Goal: Communication & Community: Answer question/provide support

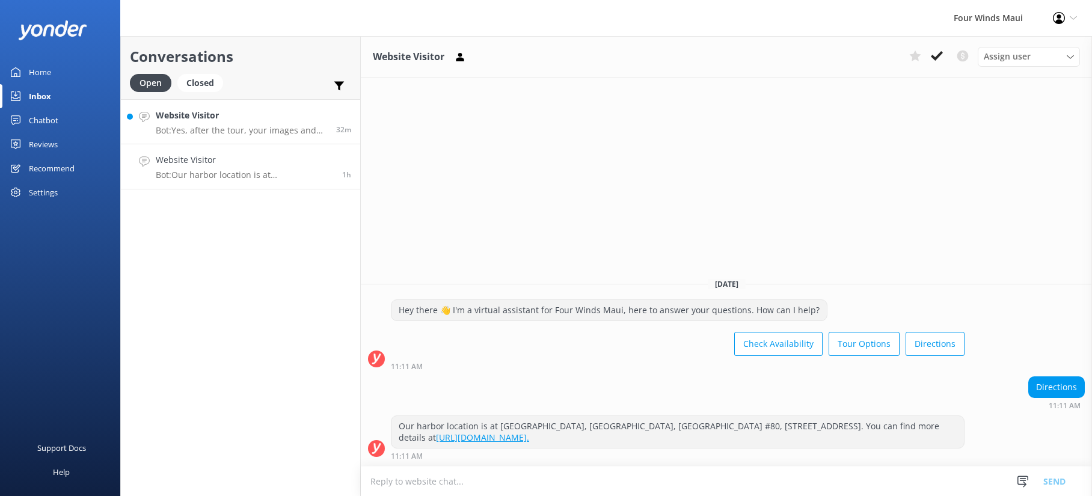
click at [225, 117] on h4 "Website Visitor" at bounding box center [241, 115] width 171 height 13
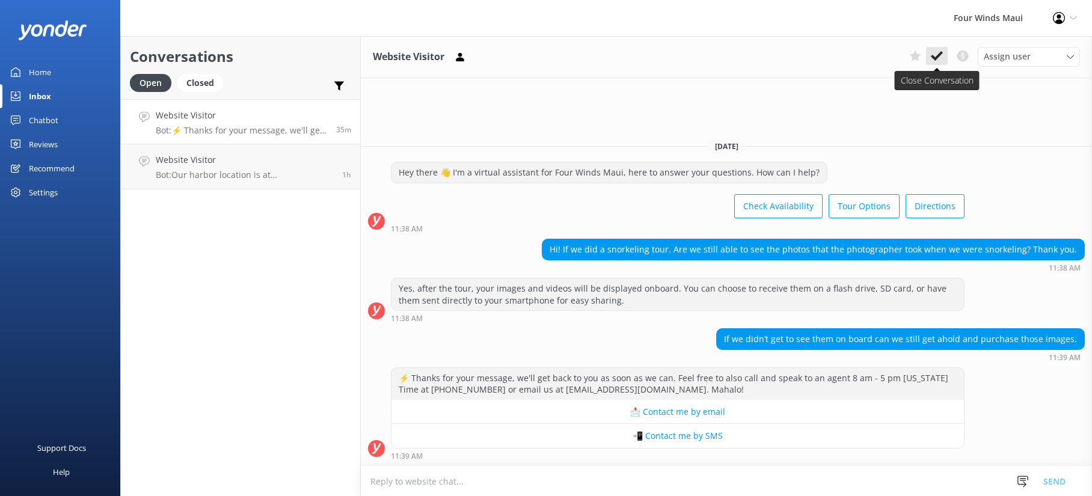
click at [932, 52] on icon at bounding box center [937, 56] width 12 height 12
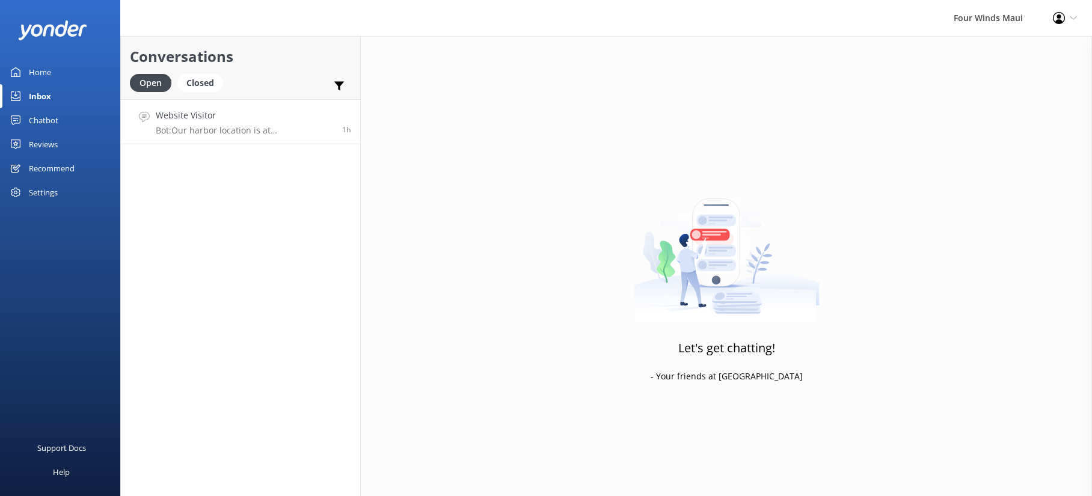
click at [267, 111] on h4 "Website Visitor" at bounding box center [244, 115] width 177 height 13
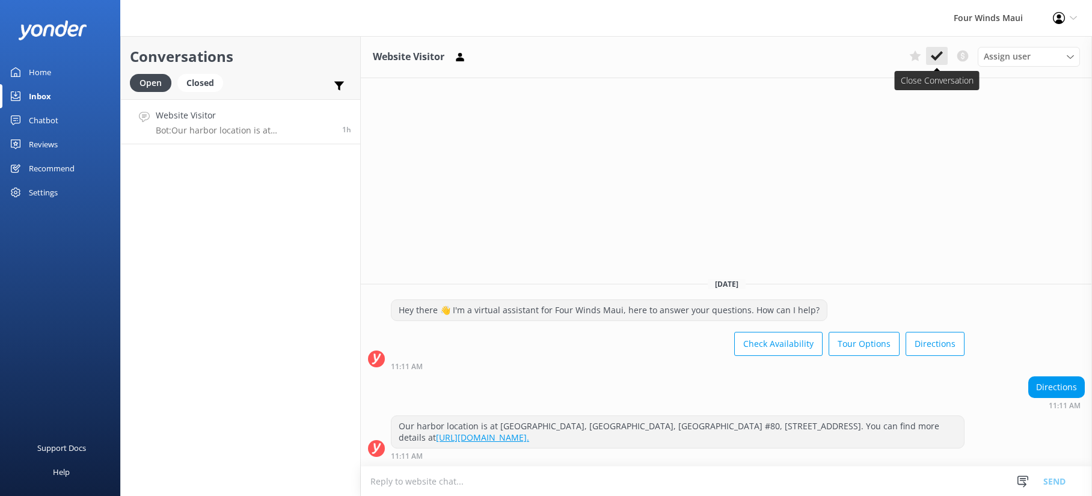
click at [934, 60] on icon at bounding box center [937, 56] width 12 height 12
